Goal: Task Accomplishment & Management: Manage account settings

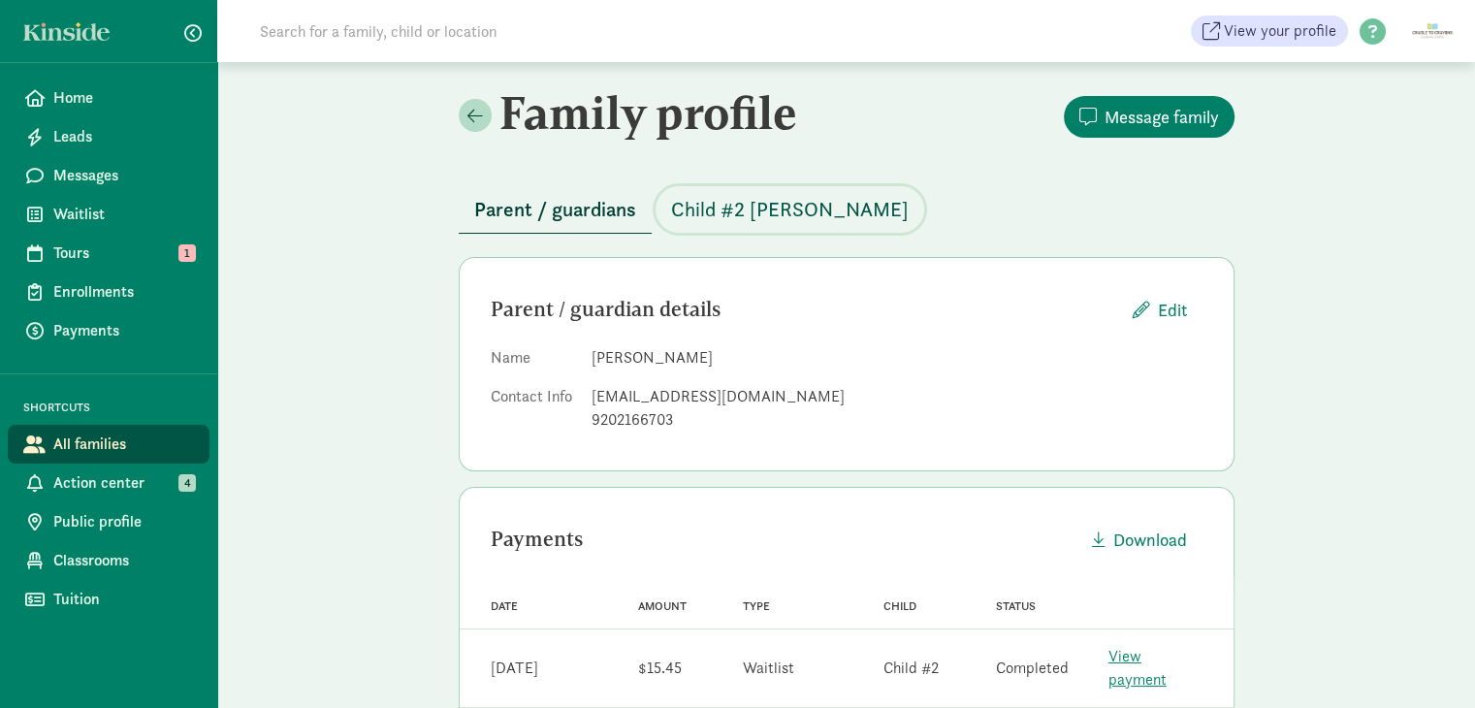
click at [777, 210] on span "Child #2 [PERSON_NAME]" at bounding box center [790, 209] width 238 height 31
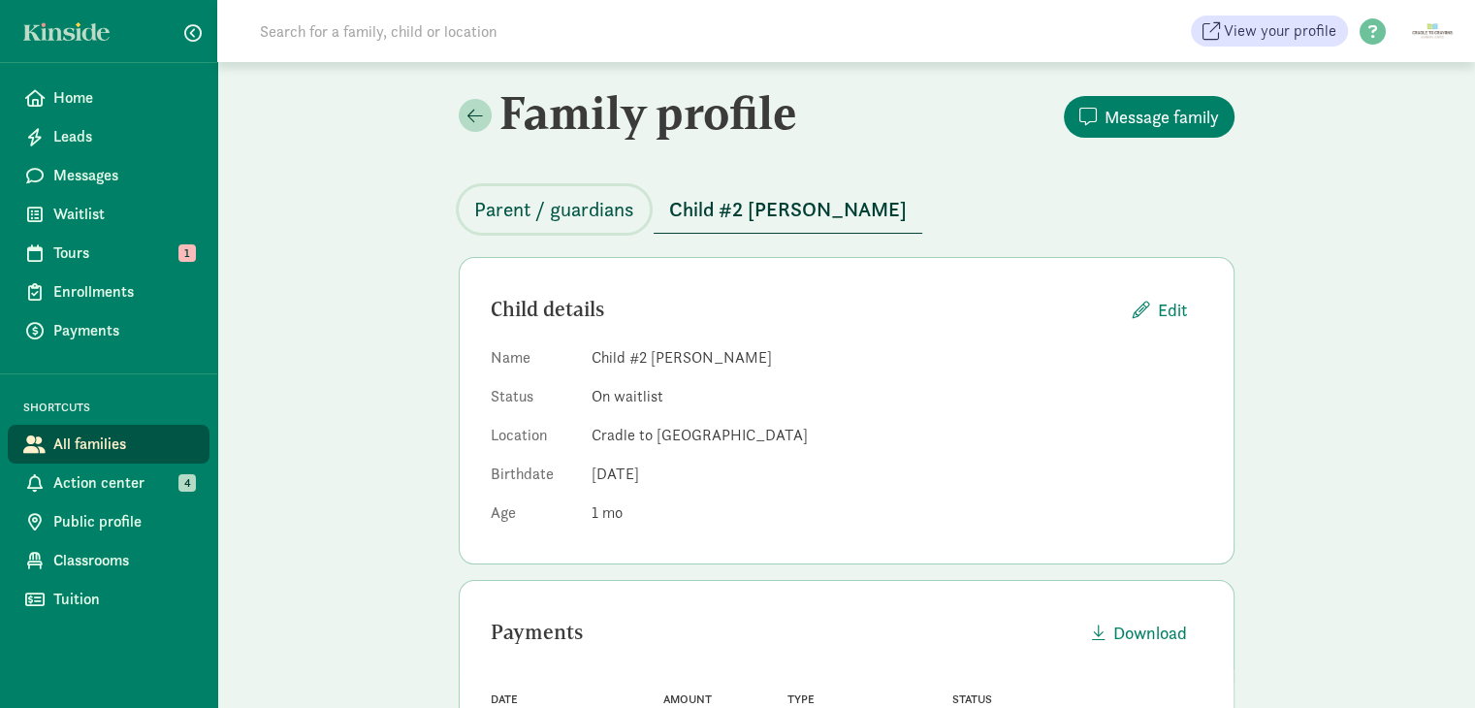
click at [493, 211] on span "Parent / guardians" at bounding box center [554, 209] width 160 height 31
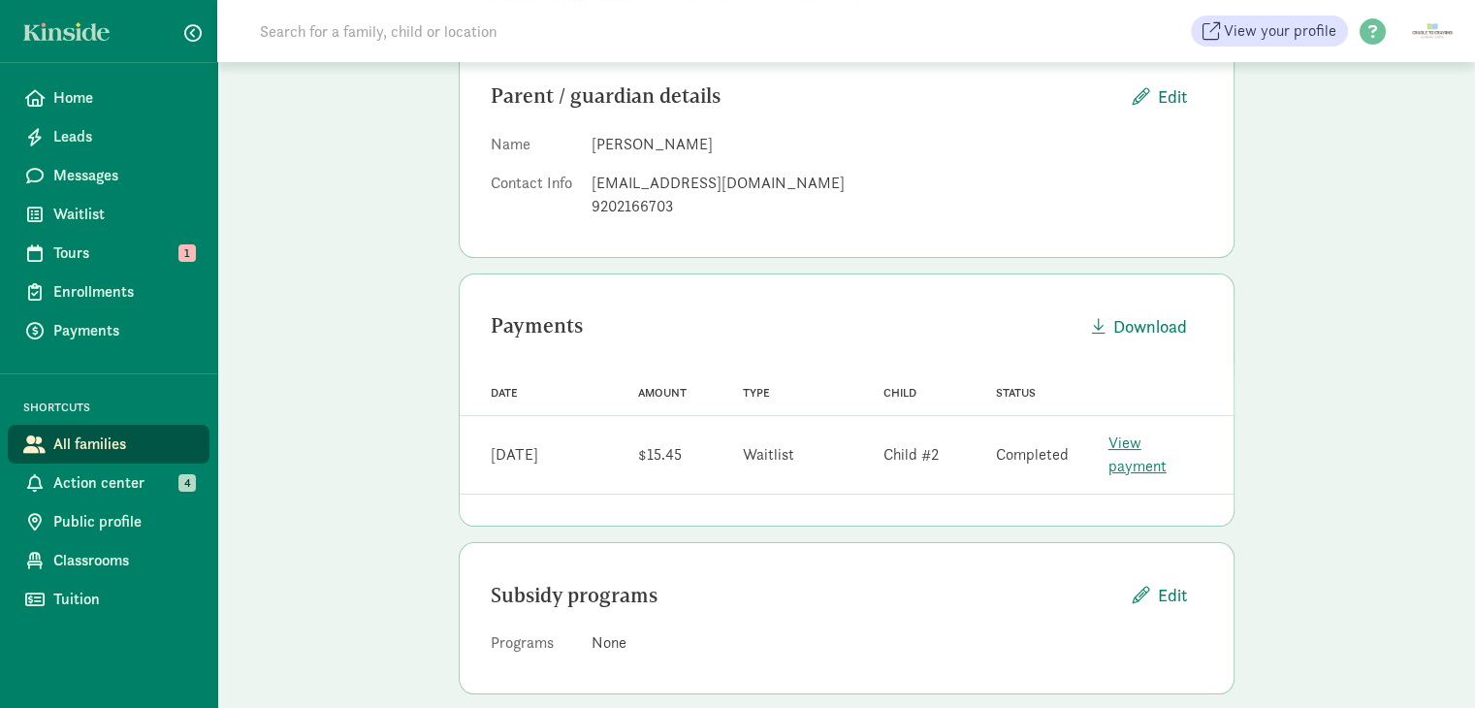
scroll to position [19, 0]
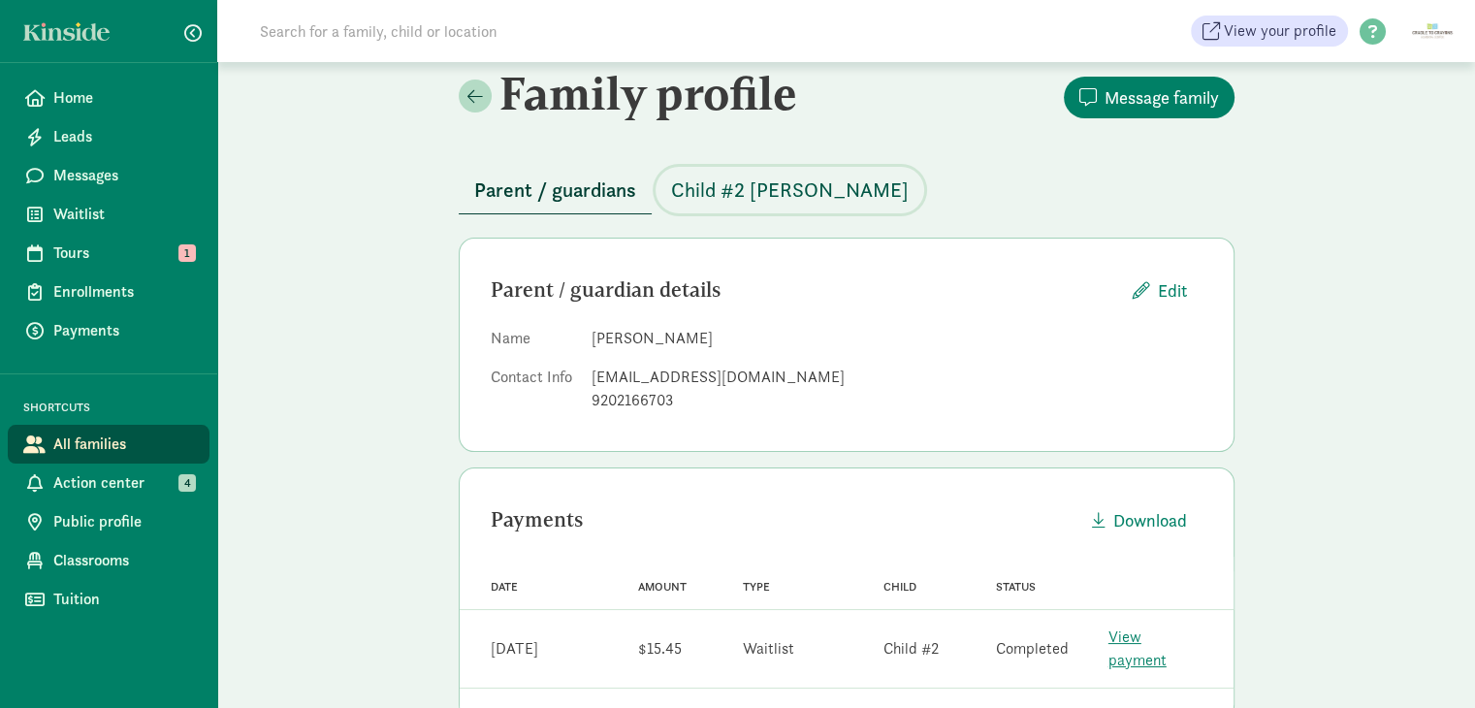
click at [697, 198] on span "Child #2 [PERSON_NAME]" at bounding box center [790, 190] width 238 height 31
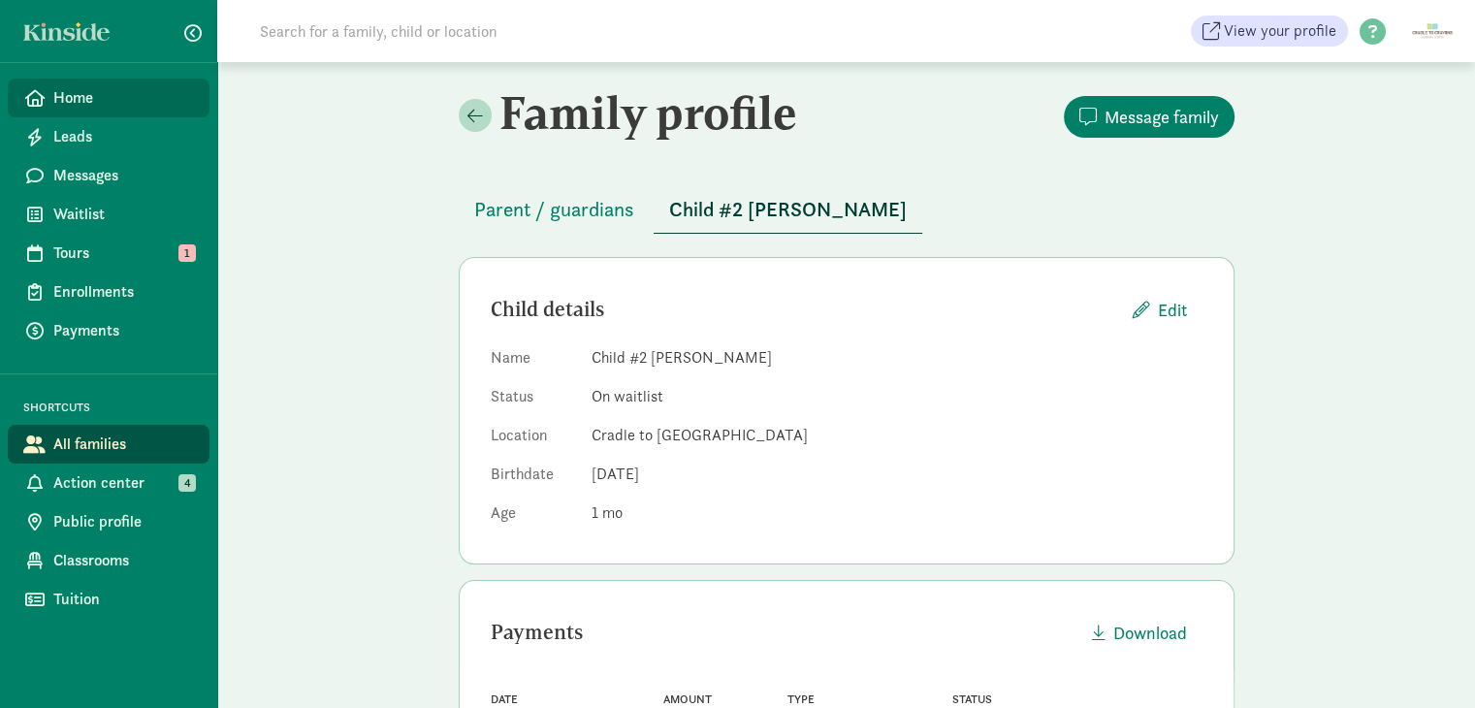
click at [99, 98] on span "Home" at bounding box center [123, 97] width 141 height 23
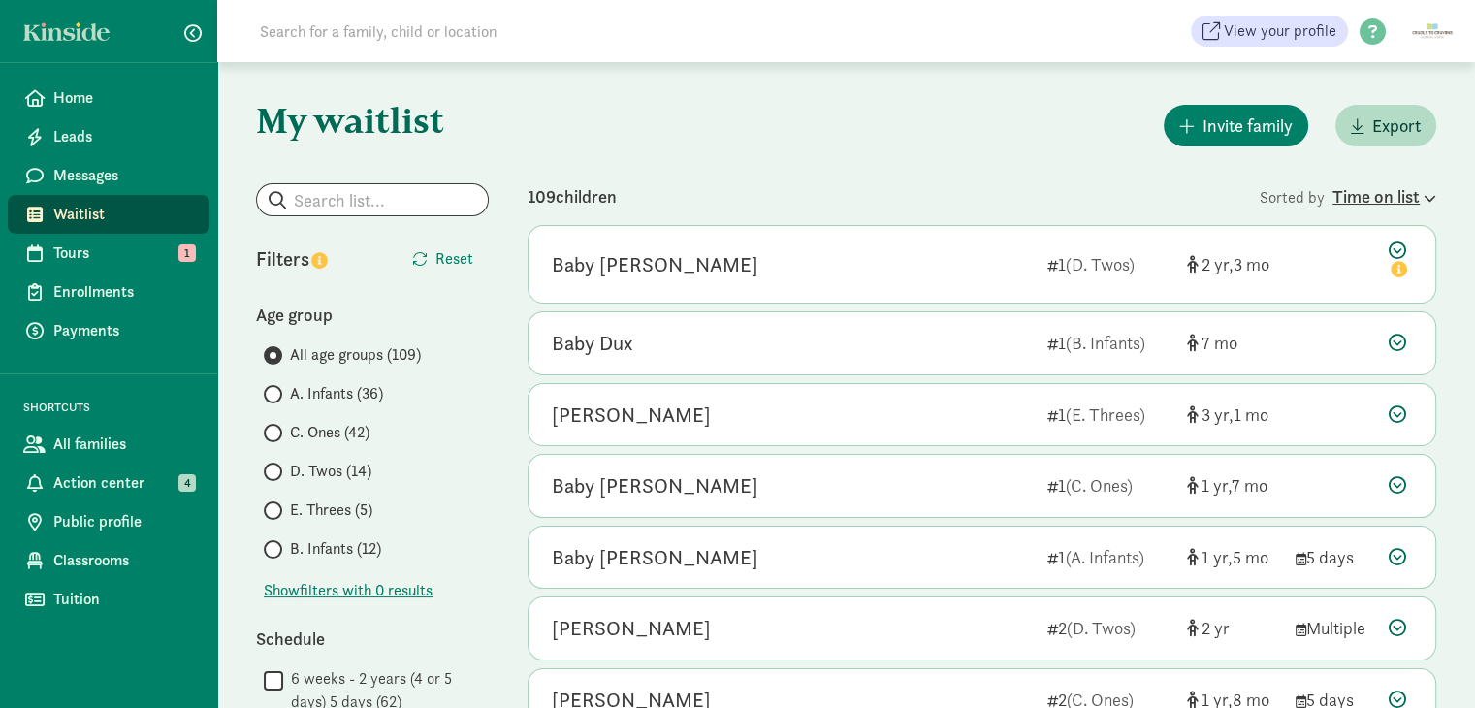
click at [1401, 188] on div "Time on list" at bounding box center [1385, 196] width 104 height 26
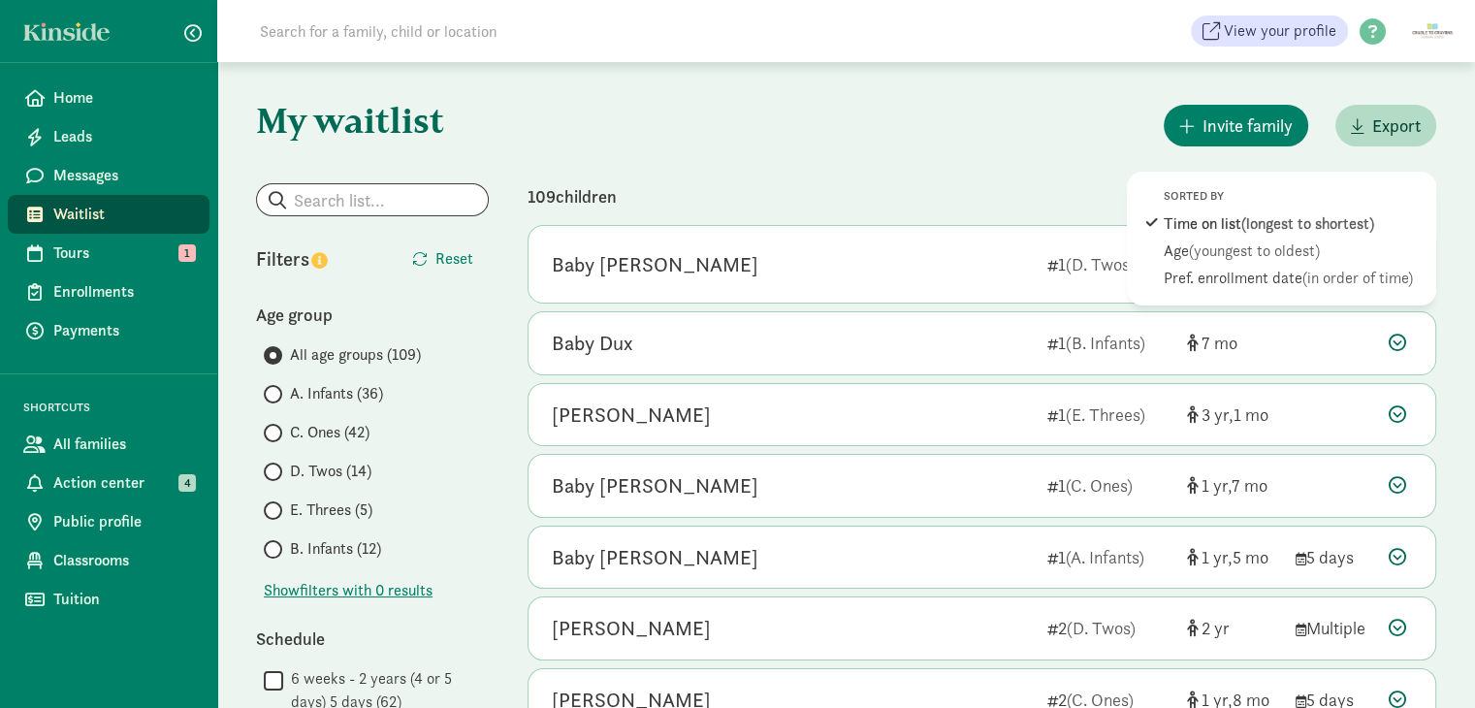
click at [903, 145] on div "Invite family Export" at bounding box center [982, 125] width 909 height 49
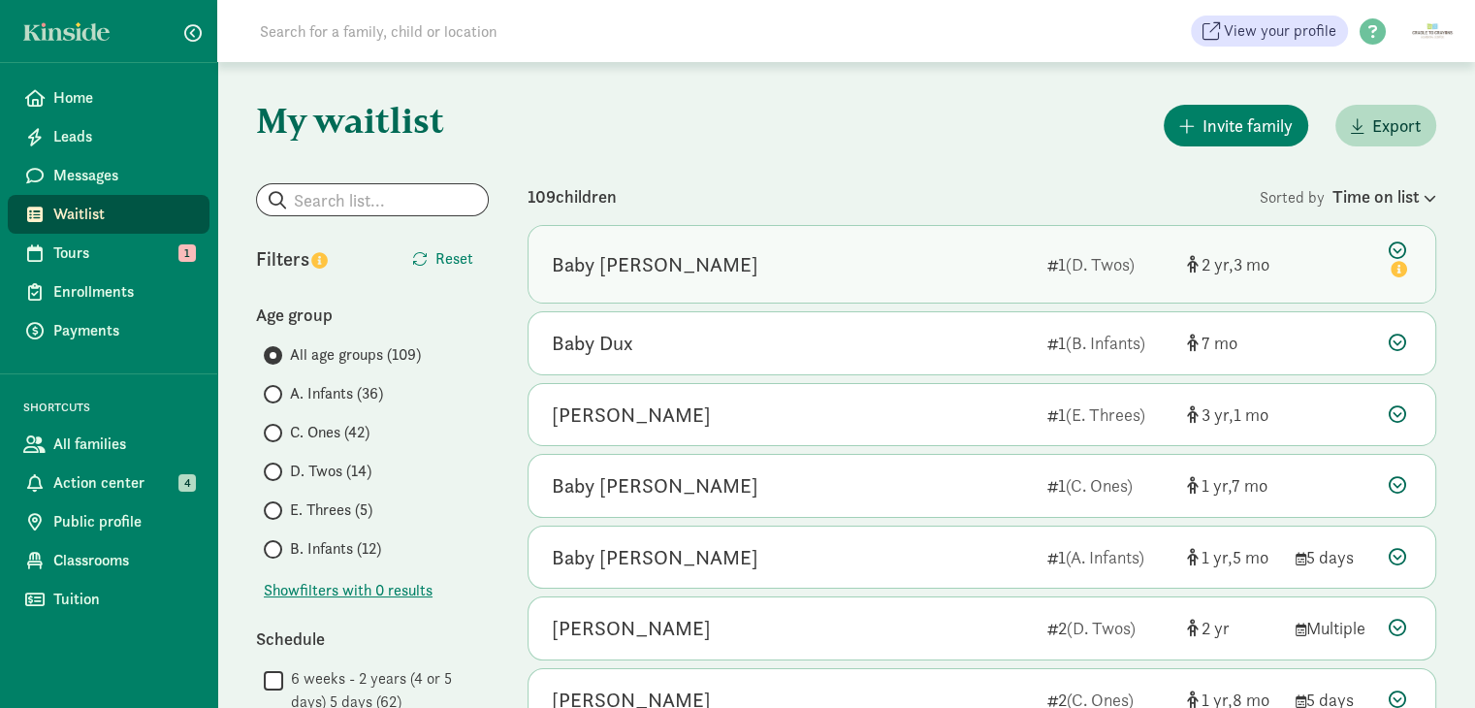
click at [807, 245] on div "Baby [PERSON_NAME] 1 (D. Twos) 2 3" at bounding box center [982, 264] width 907 height 77
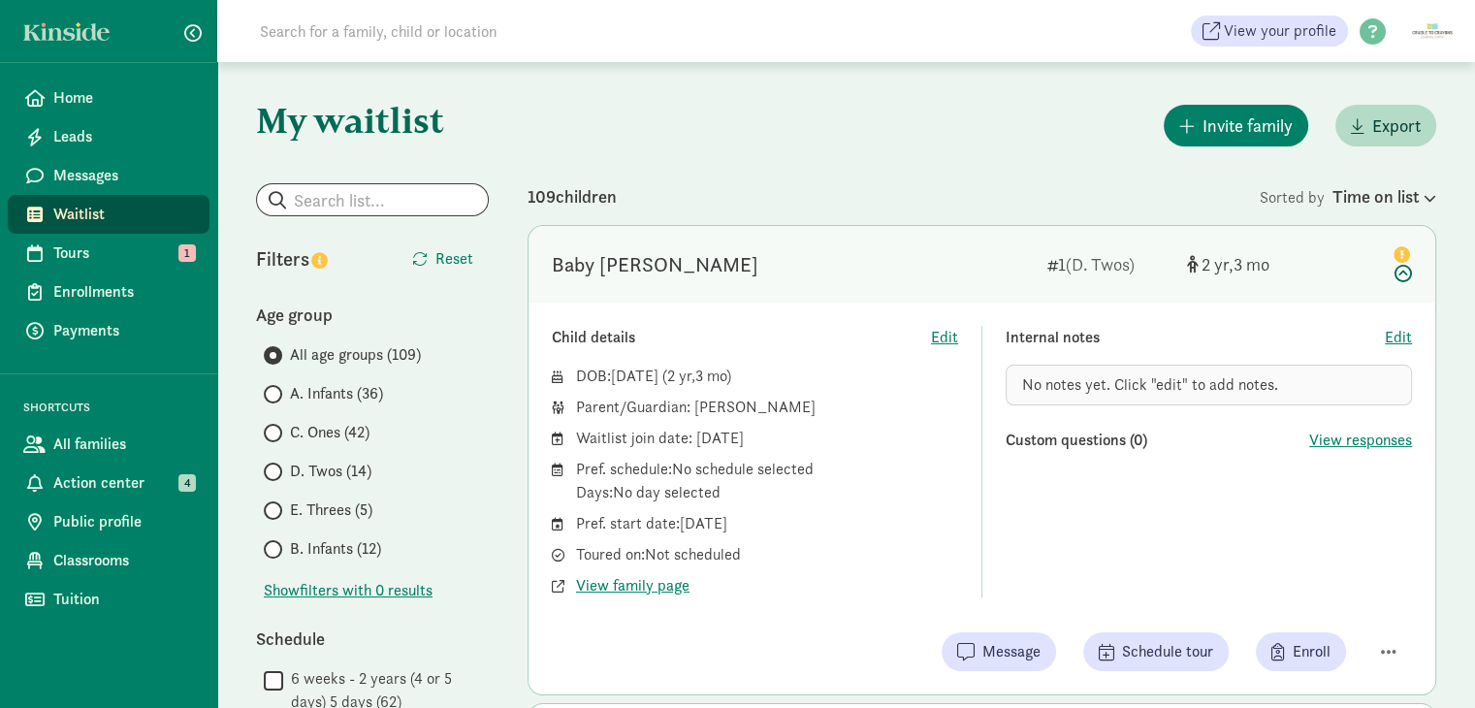
click at [807, 245] on div "Baby [PERSON_NAME] 1 (D. Twos) 2 3" at bounding box center [982, 264] width 907 height 77
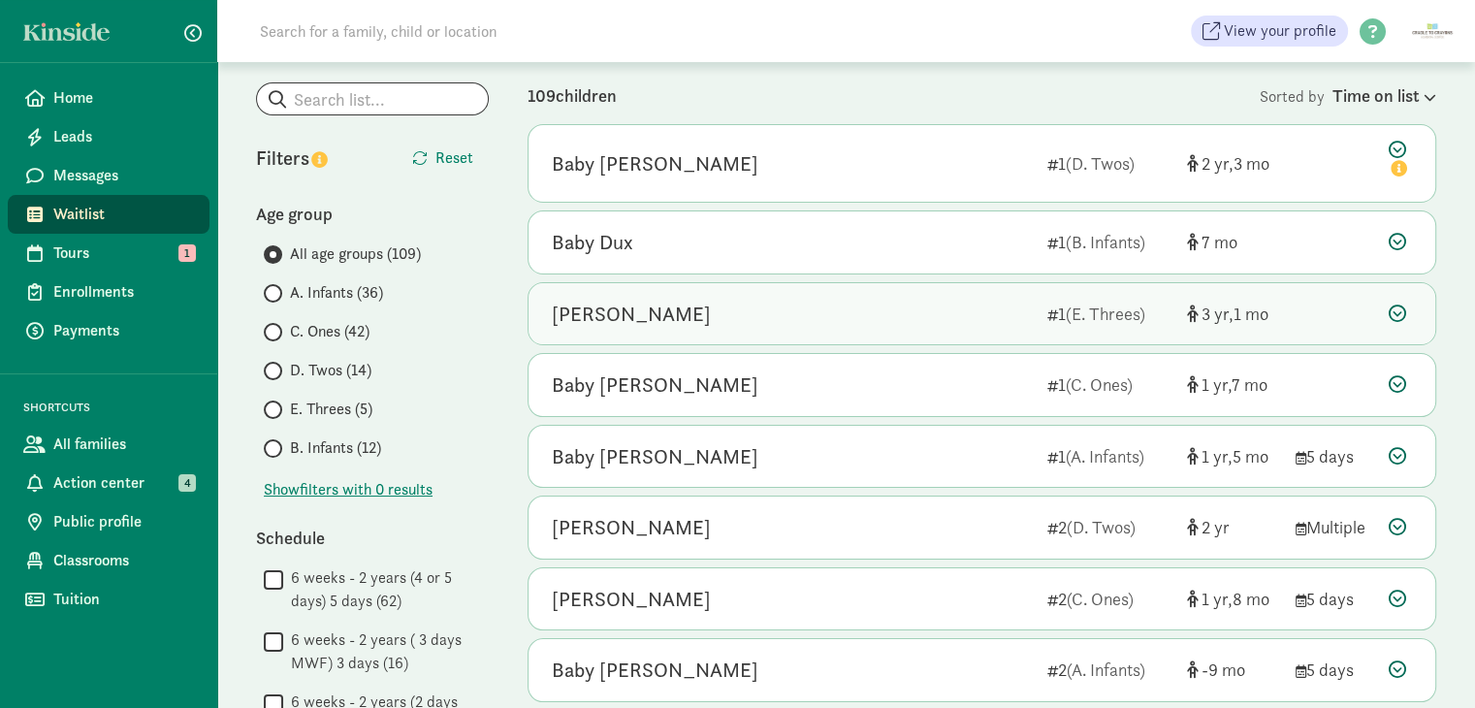
scroll to position [97, 0]
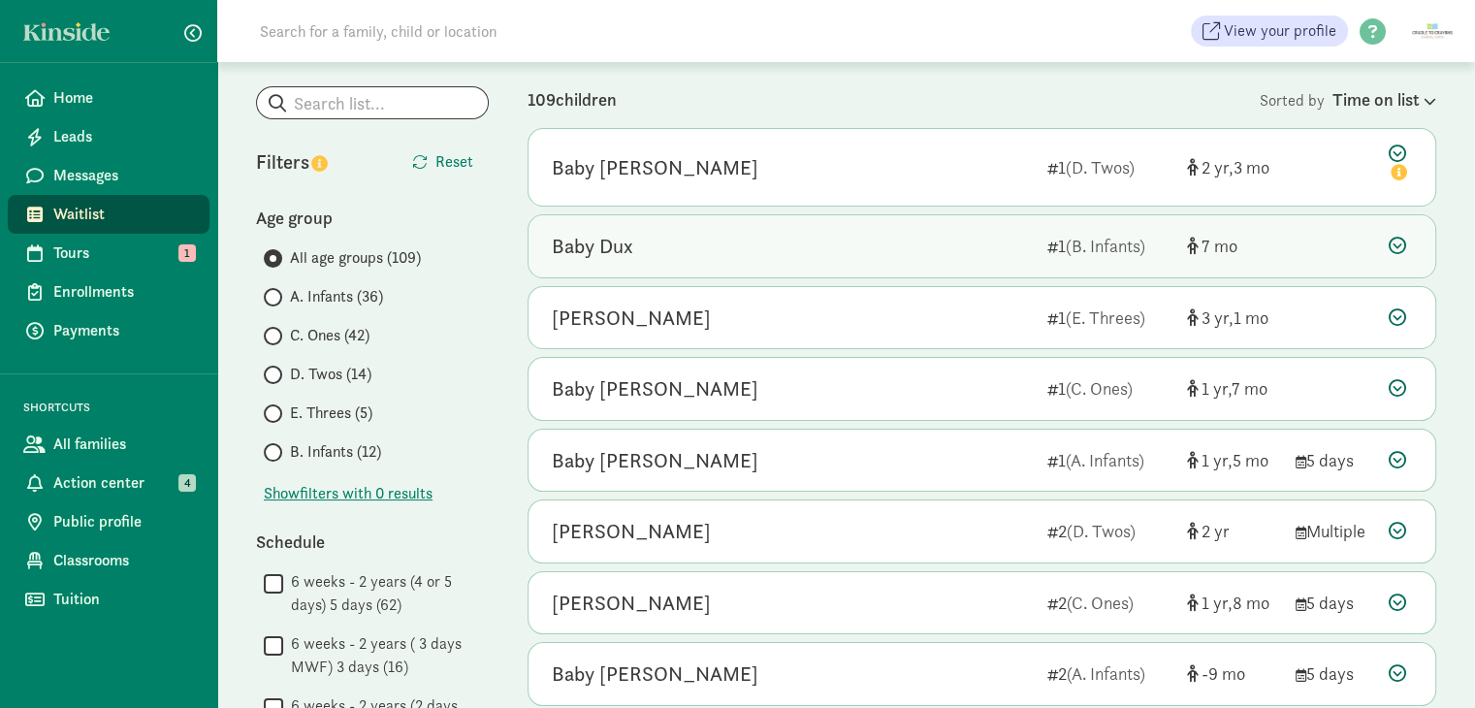
click at [1404, 250] on icon at bounding box center [1397, 245] width 17 height 17
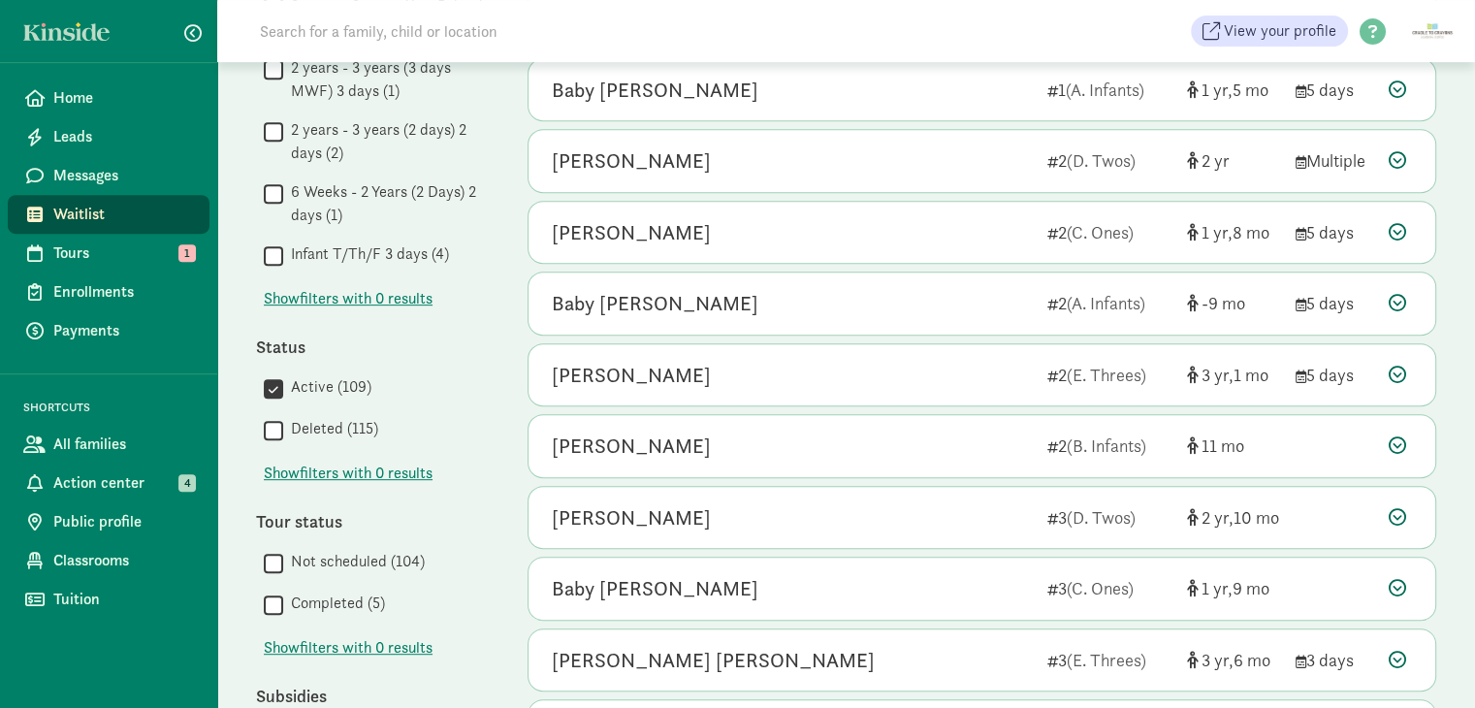
scroll to position [873, 0]
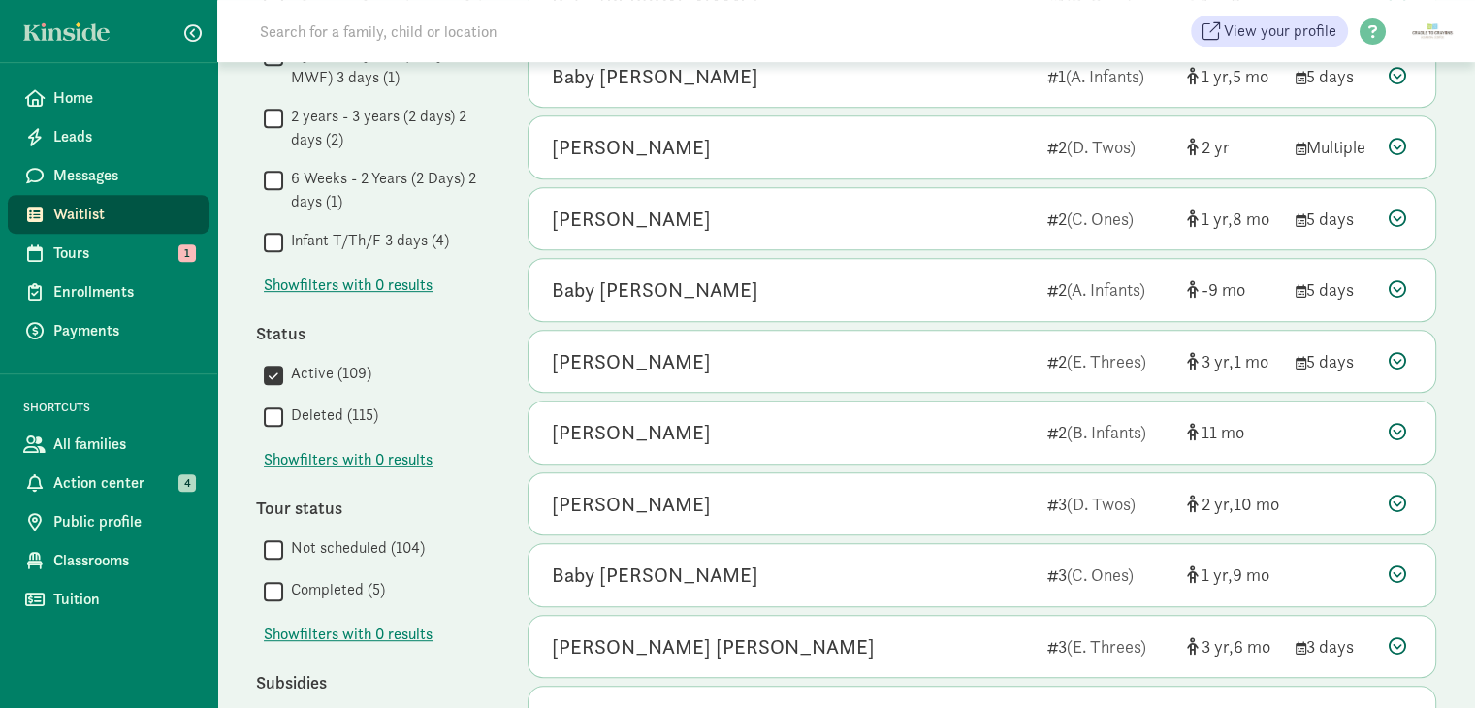
click at [271, 414] on input "Deleted (115)" at bounding box center [273, 417] width 19 height 26
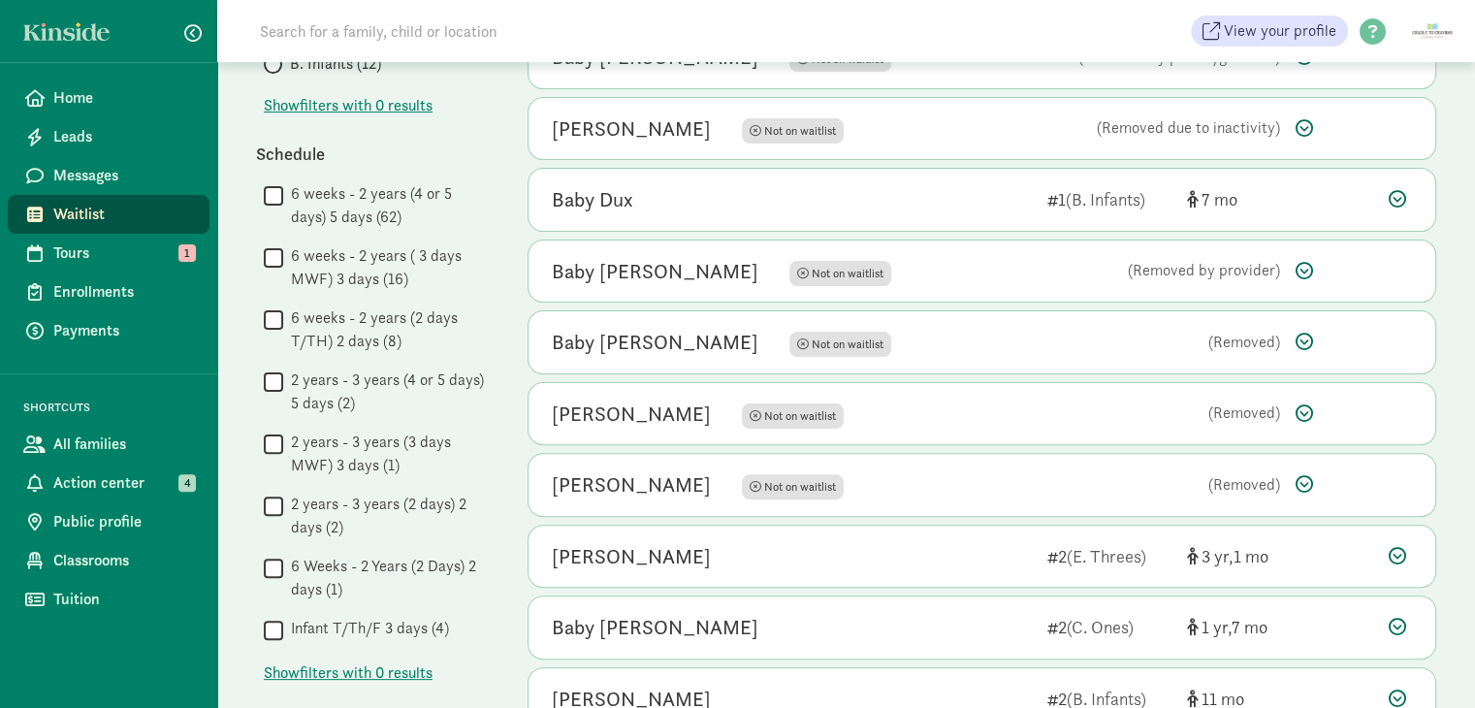
scroll to position [0, 0]
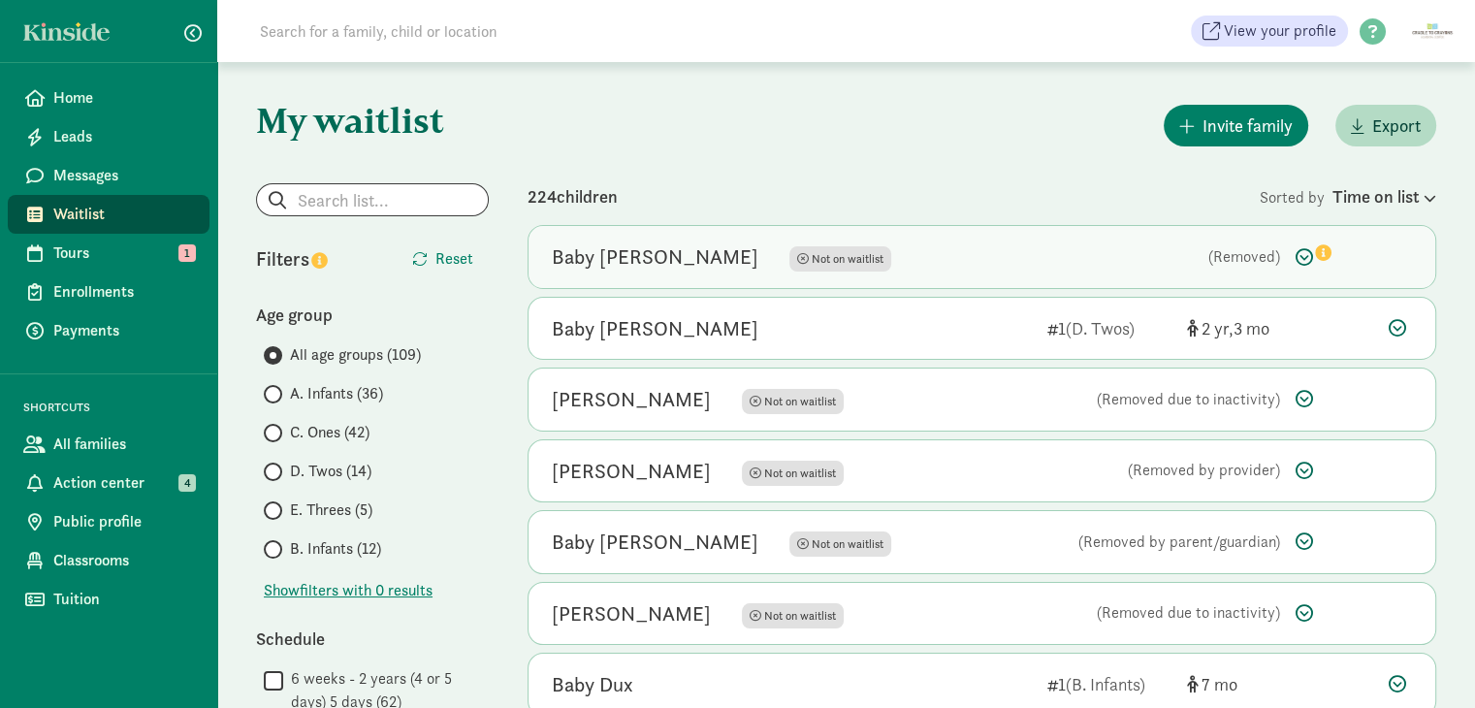
click at [644, 267] on div "Baby [PERSON_NAME]" at bounding box center [655, 257] width 207 height 31
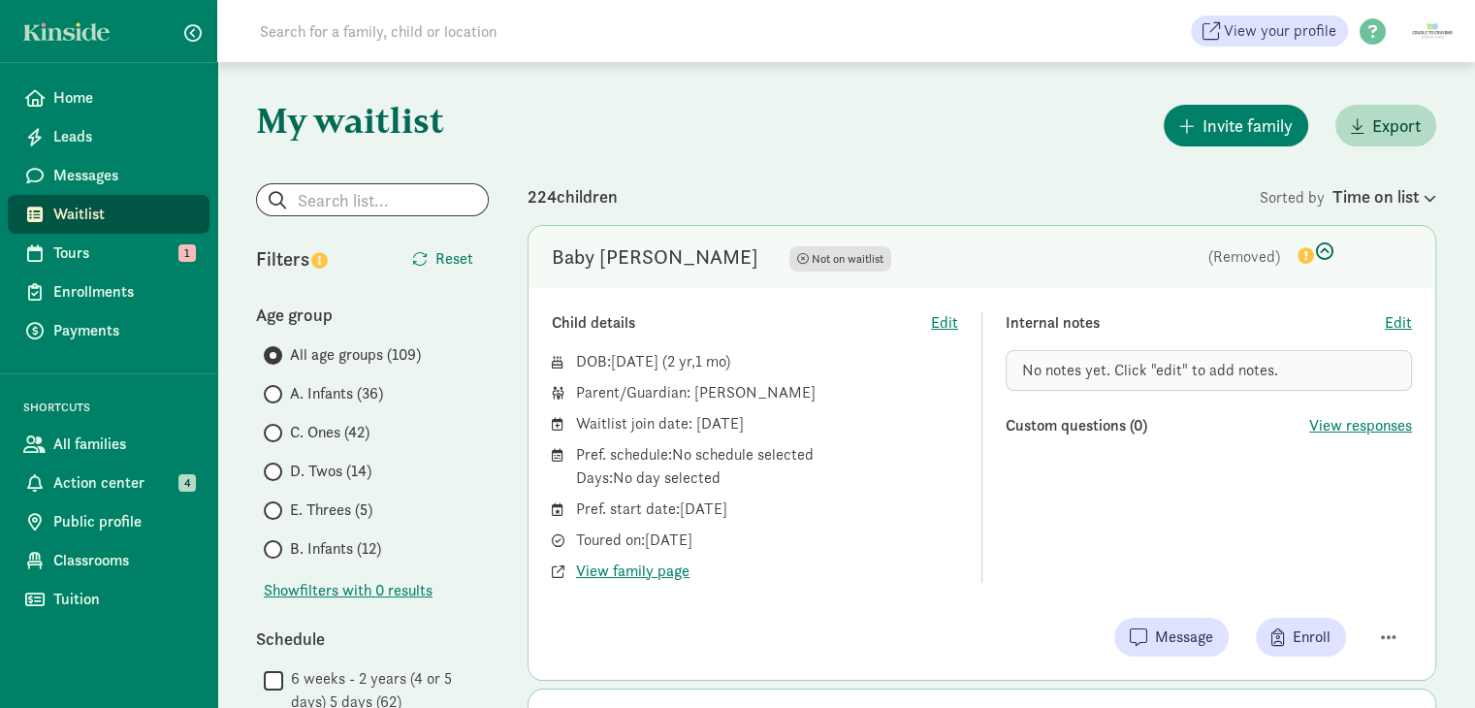
click at [644, 266] on div "Baby [PERSON_NAME]" at bounding box center [655, 257] width 207 height 31
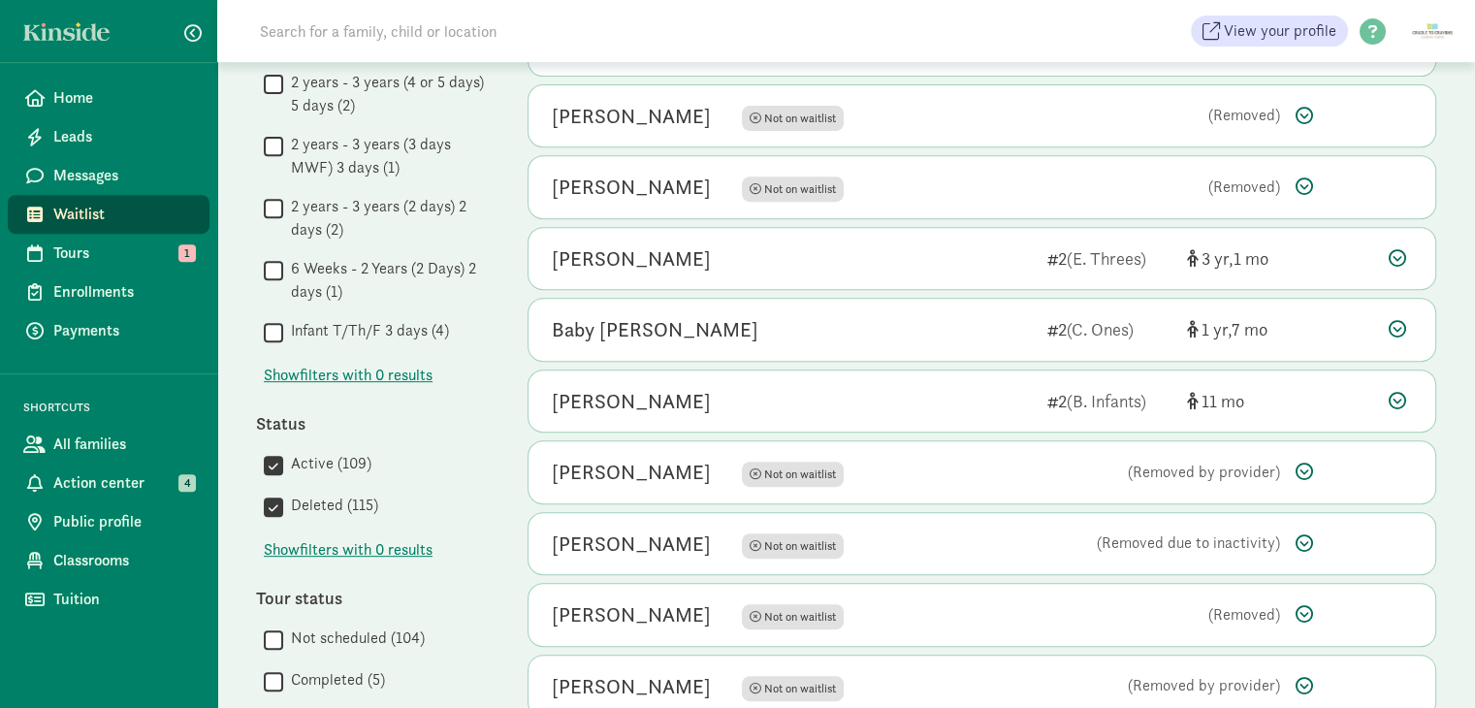
scroll to position [873, 0]
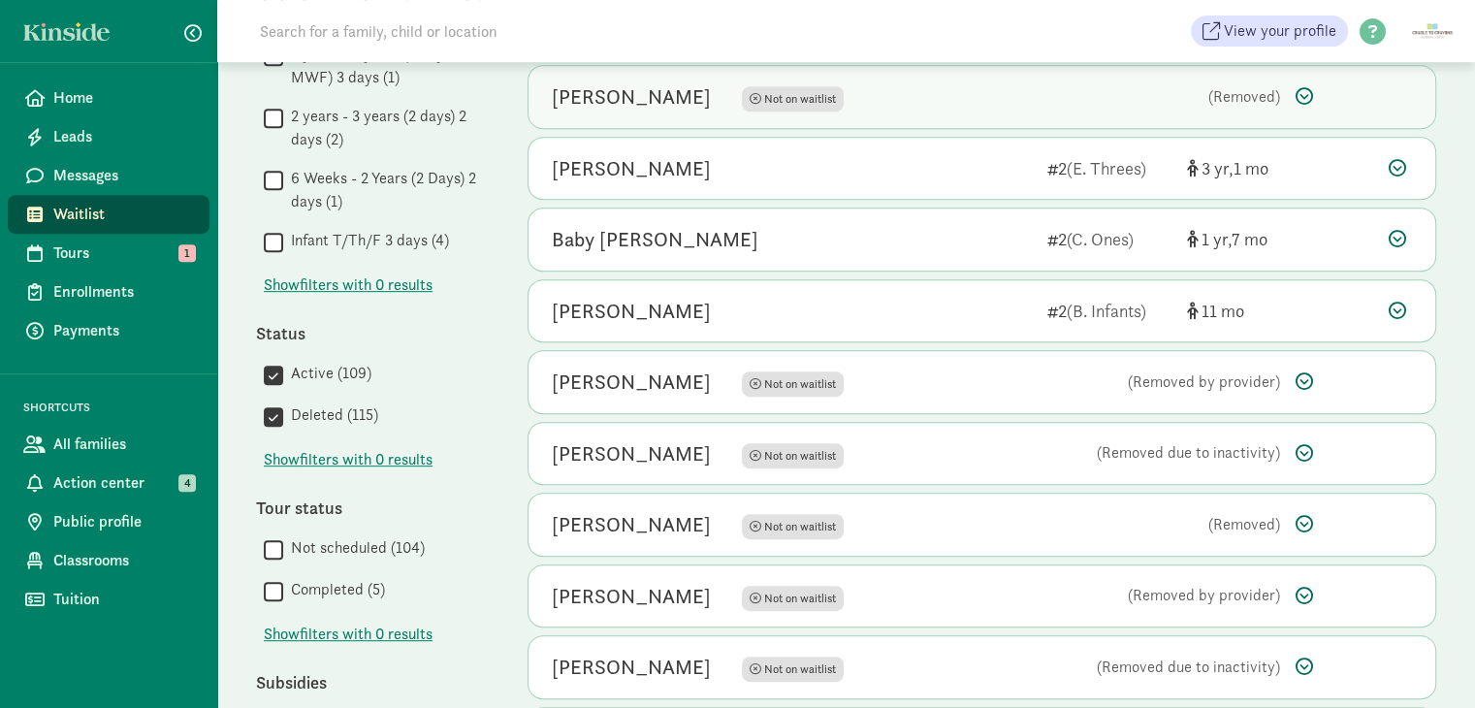
click at [662, 96] on div "[PERSON_NAME]" at bounding box center [631, 96] width 159 height 31
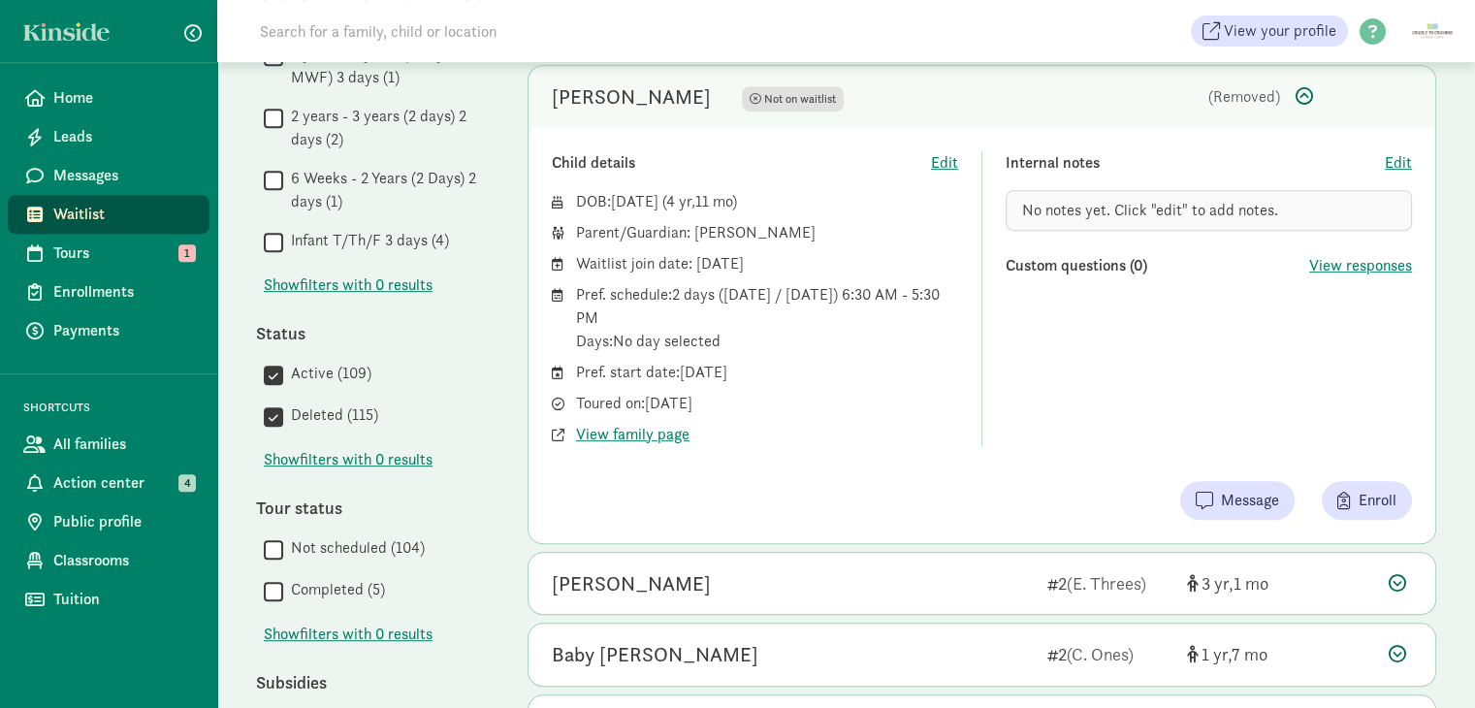
click at [661, 98] on div "[PERSON_NAME]" at bounding box center [631, 96] width 159 height 31
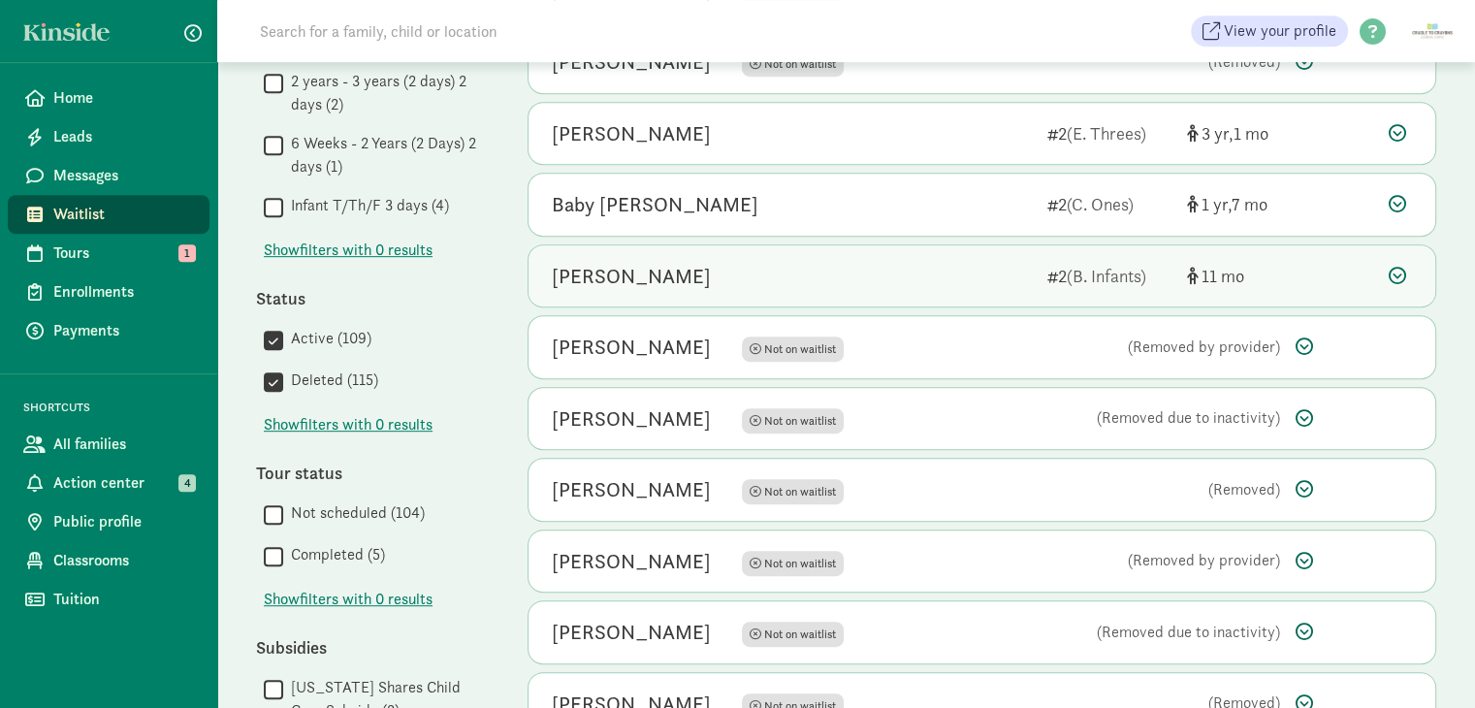
scroll to position [1005, 0]
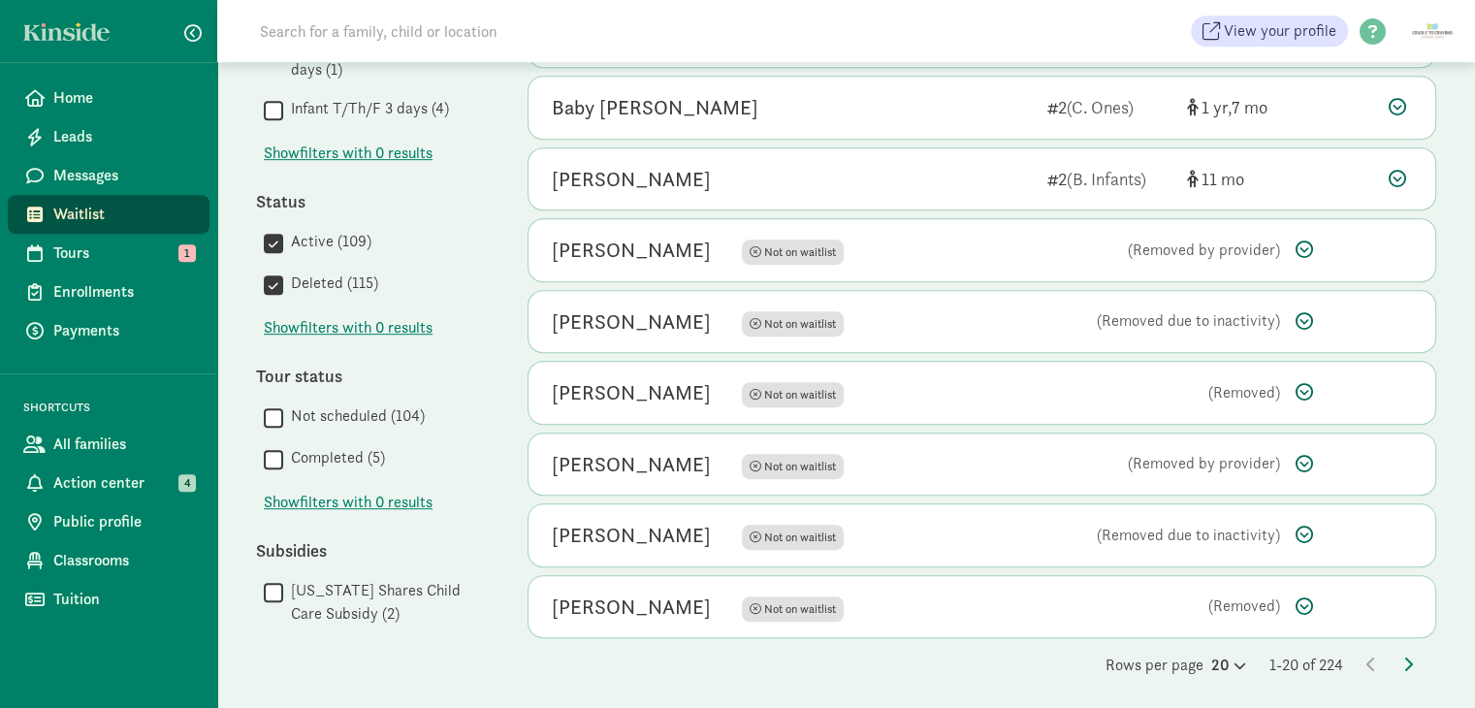
click at [281, 242] on input "Active (109)" at bounding box center [273, 243] width 19 height 26
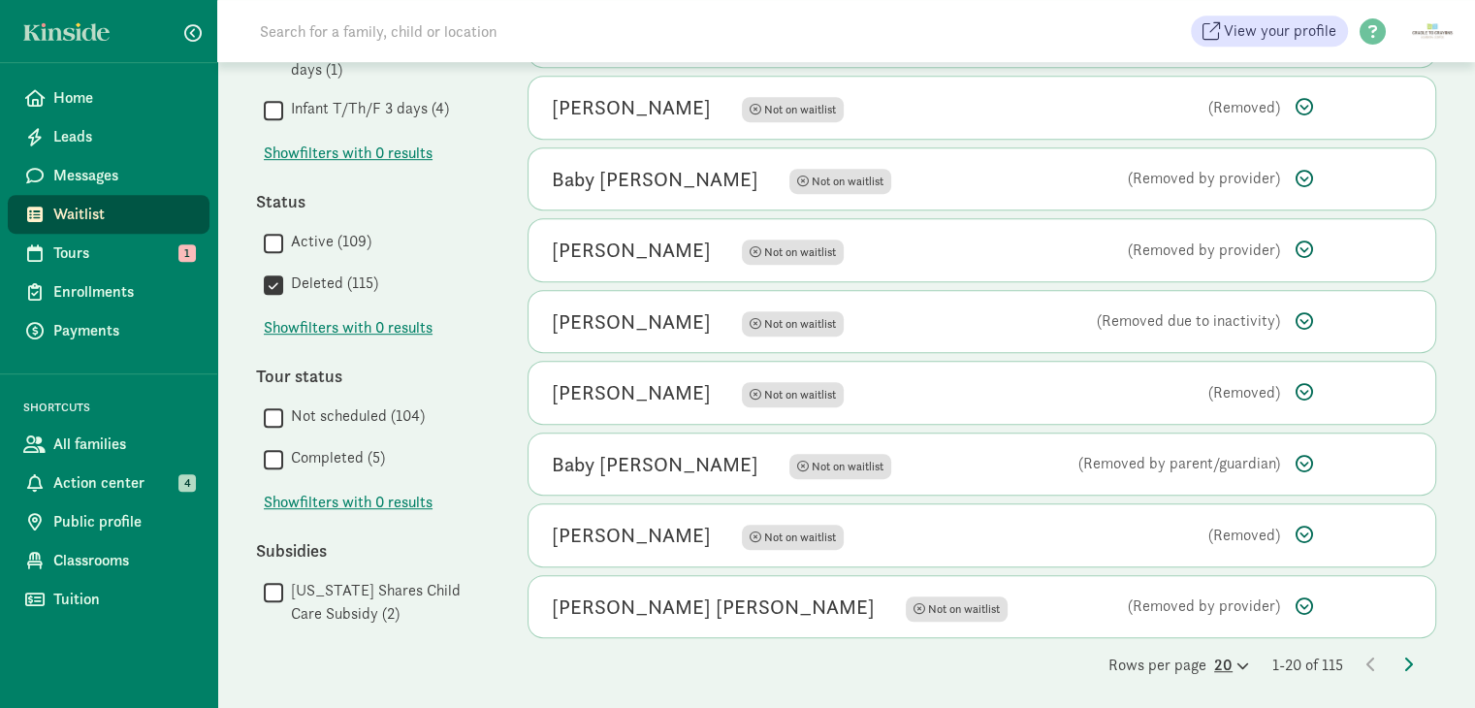
click at [1237, 661] on icon at bounding box center [1241, 666] width 16 height 13
click at [1195, 649] on div "100" at bounding box center [1185, 649] width 92 height 23
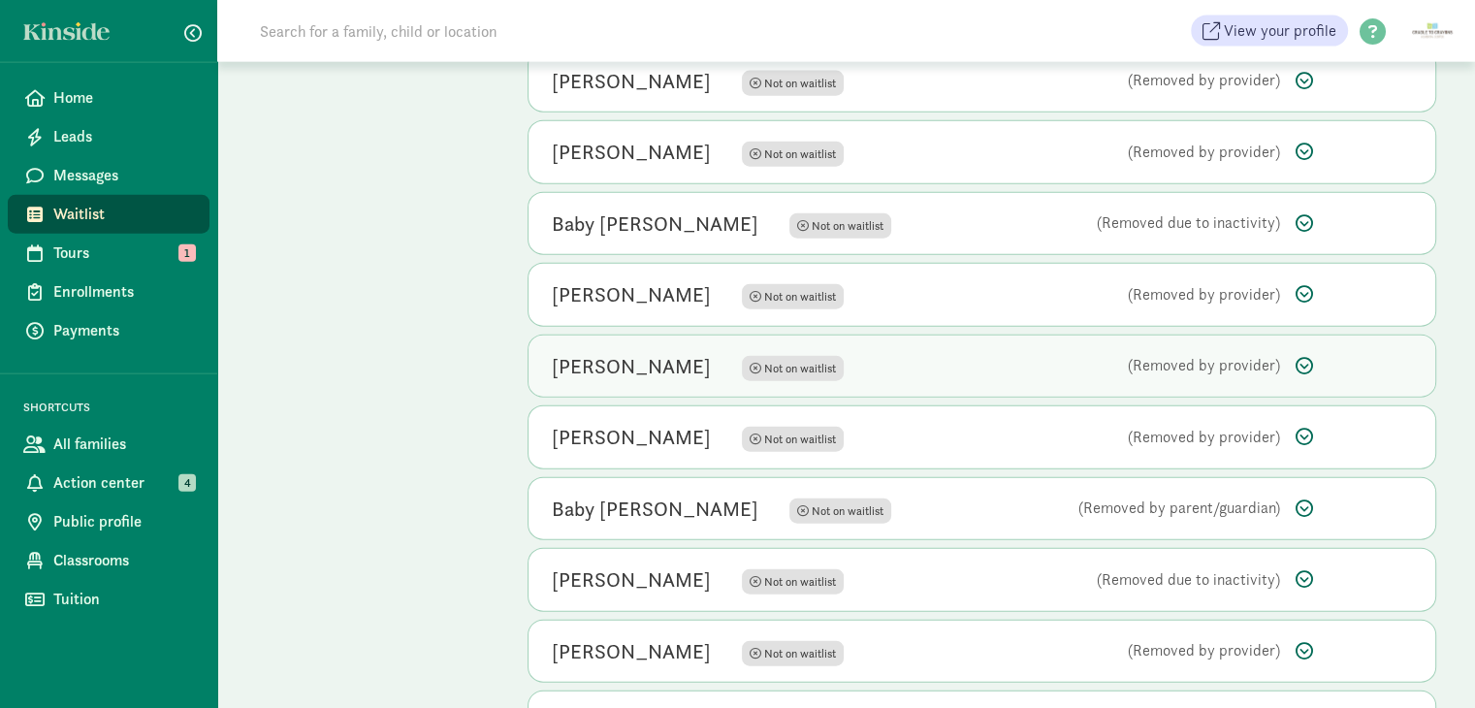
scroll to position [4656, 0]
